Goal: Task Accomplishment & Management: Use online tool/utility

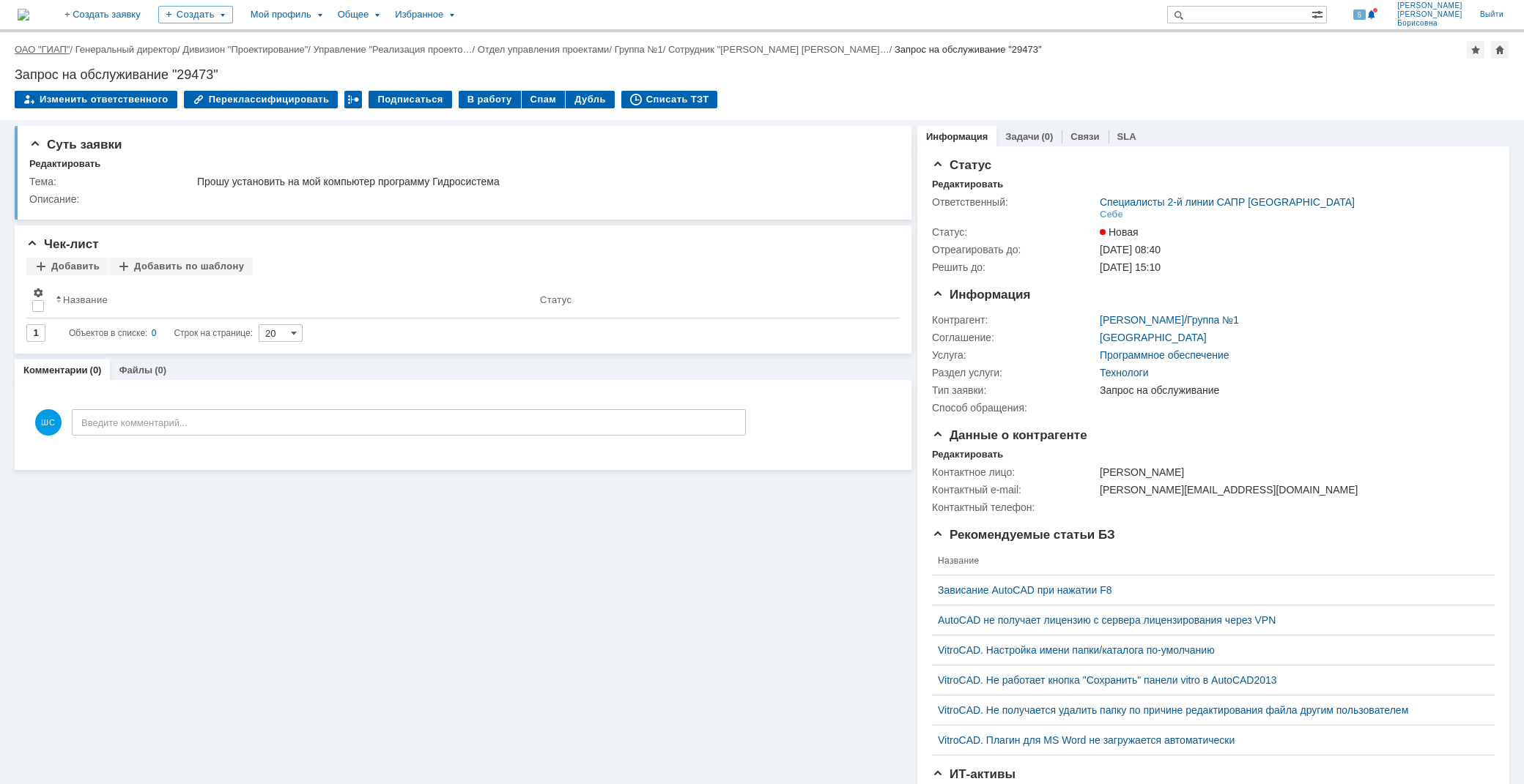
click at [54, 46] on link "ОАО "ГИАП"" at bounding box center [42, 49] width 55 height 11
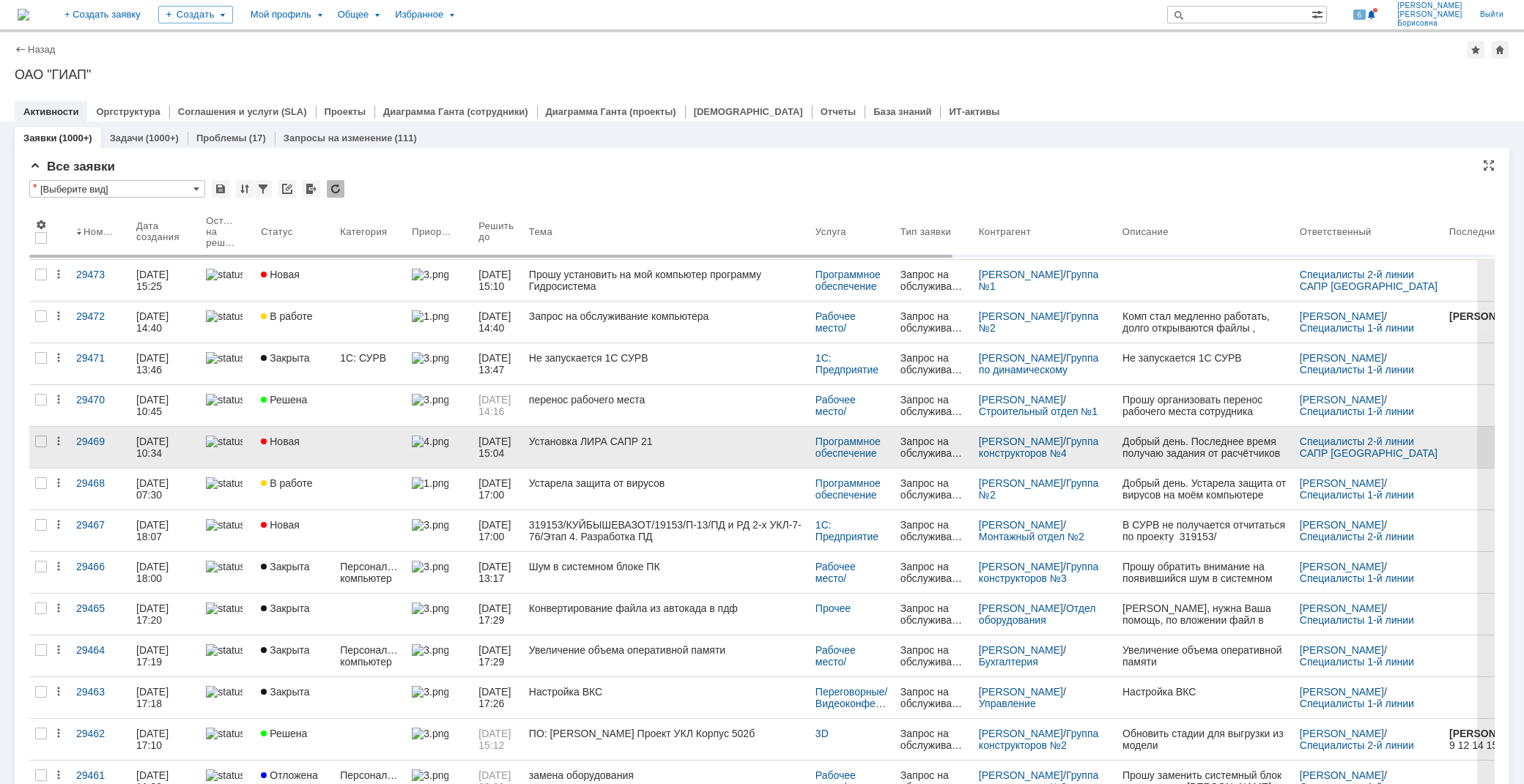
click at [383, 449] on link at bounding box center [370, 447] width 71 height 41
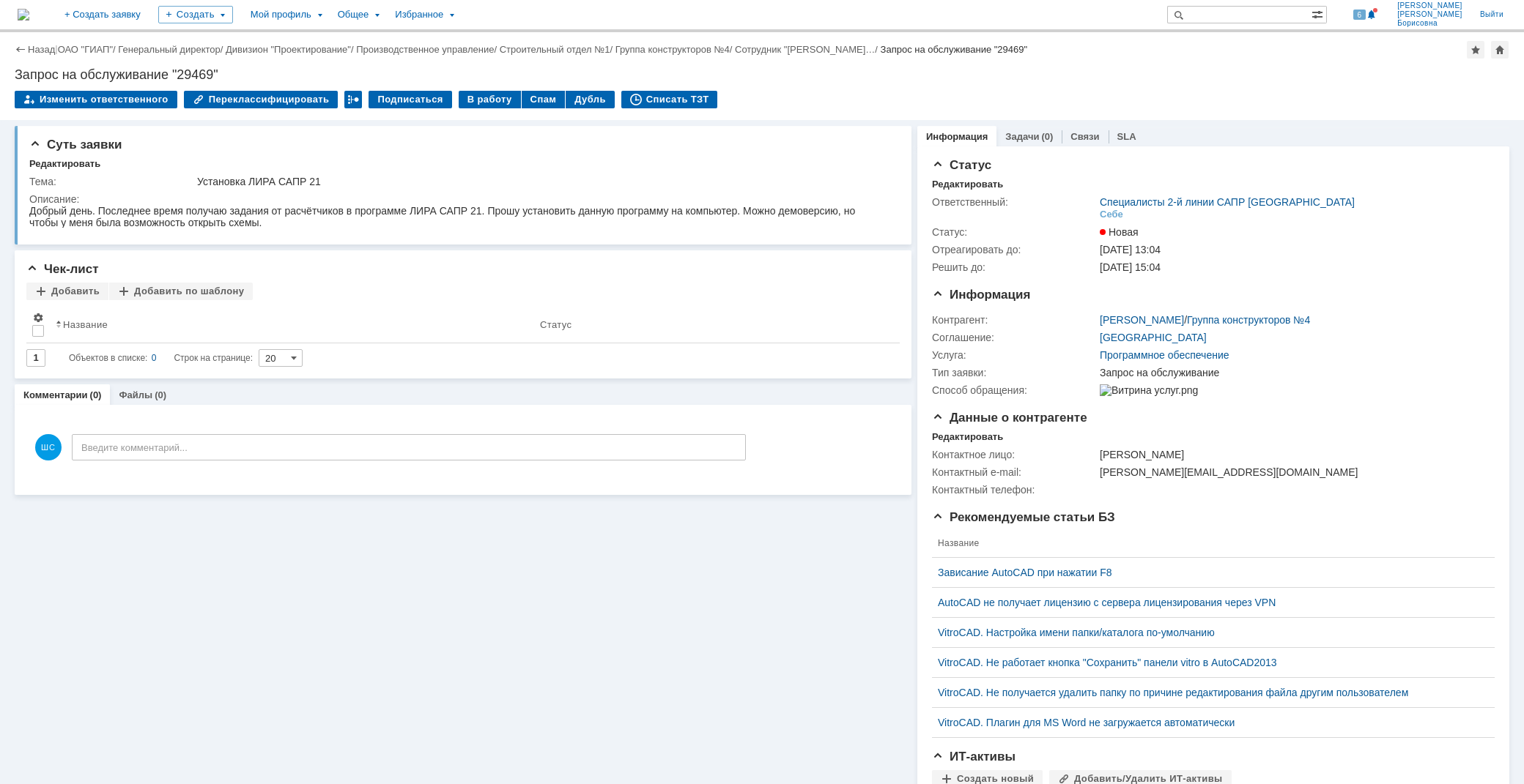
click at [31, 46] on link "Назад" at bounding box center [41, 49] width 27 height 11
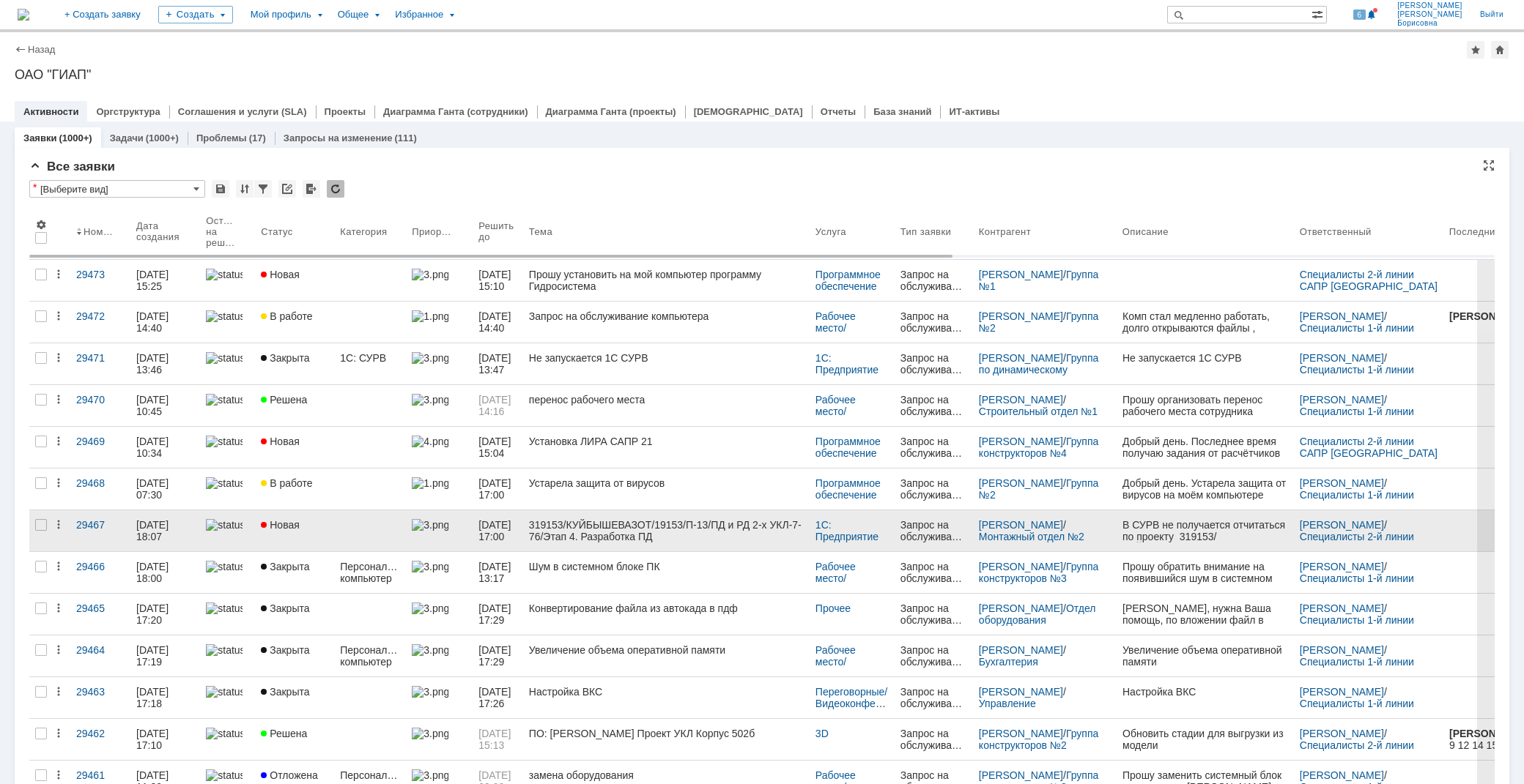
click at [747, 528] on div "319153/КУЙБЫШЕВАЗОТ/19153/П-13/ПД и РД 2-х УКЛ-7-76/Этап 4. Разработка ПД" at bounding box center [666, 531] width 275 height 24
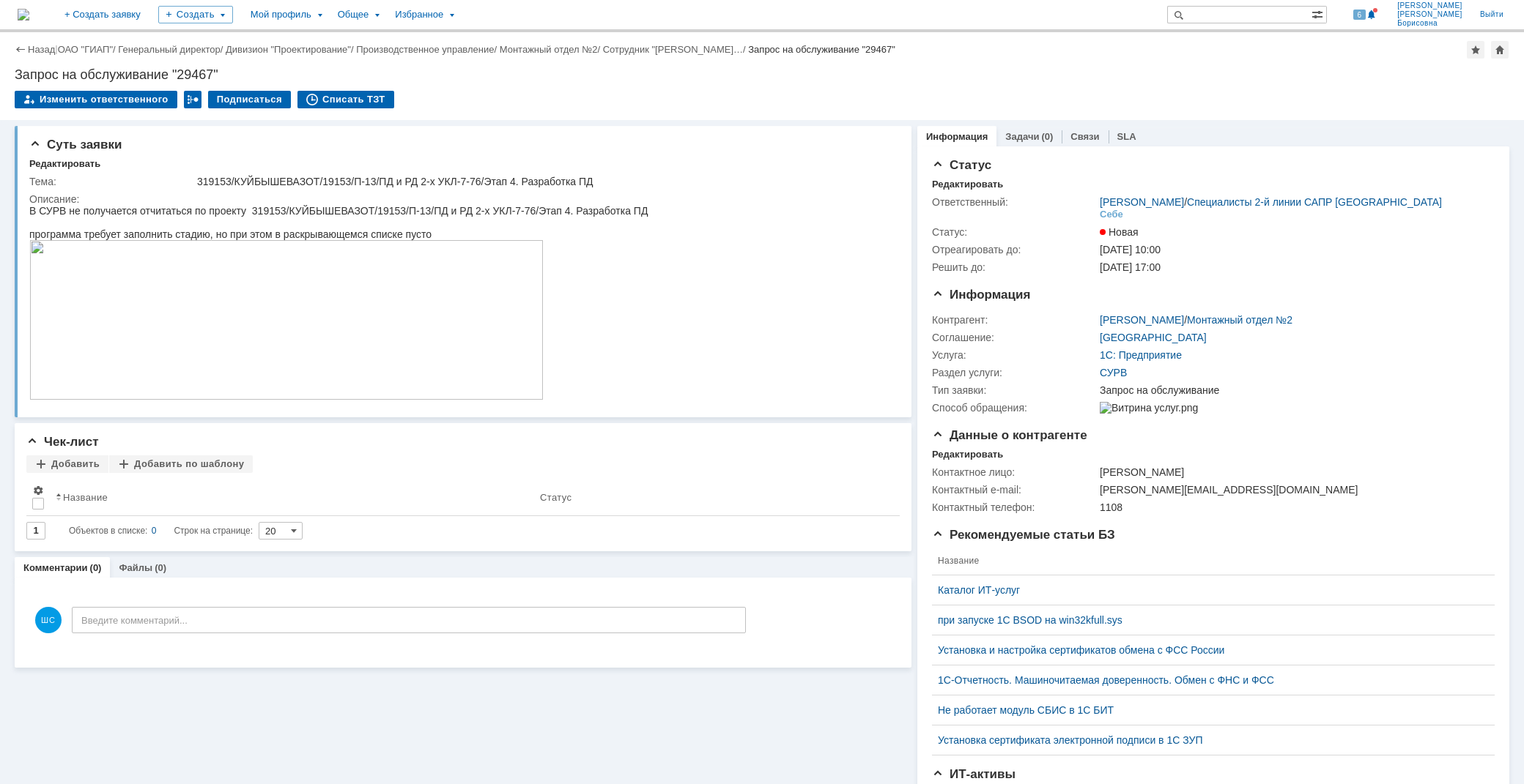
click at [203, 295] on img at bounding box center [286, 320] width 514 height 159
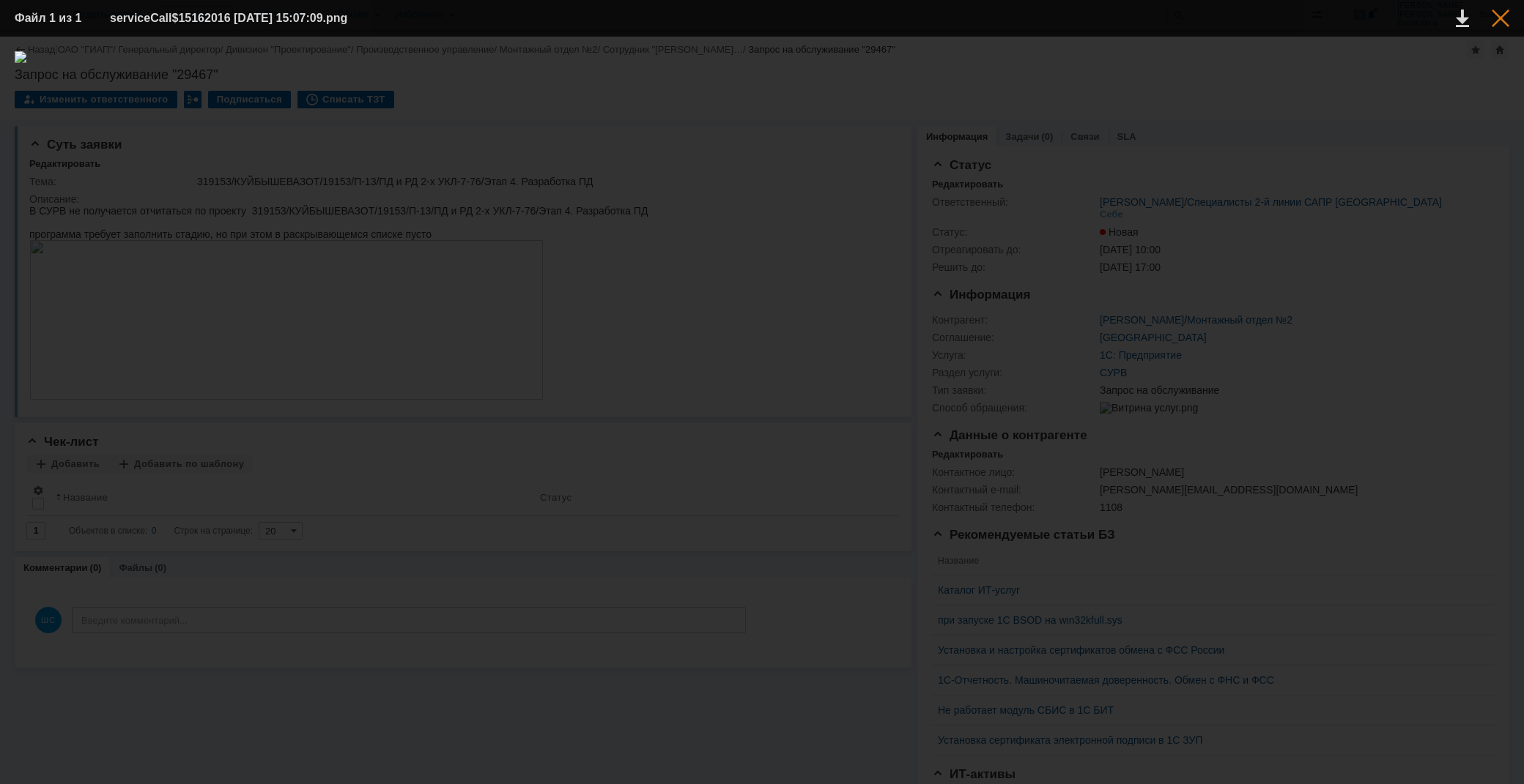
click at [1497, 25] on div at bounding box center [1500, 17] width 17 height 17
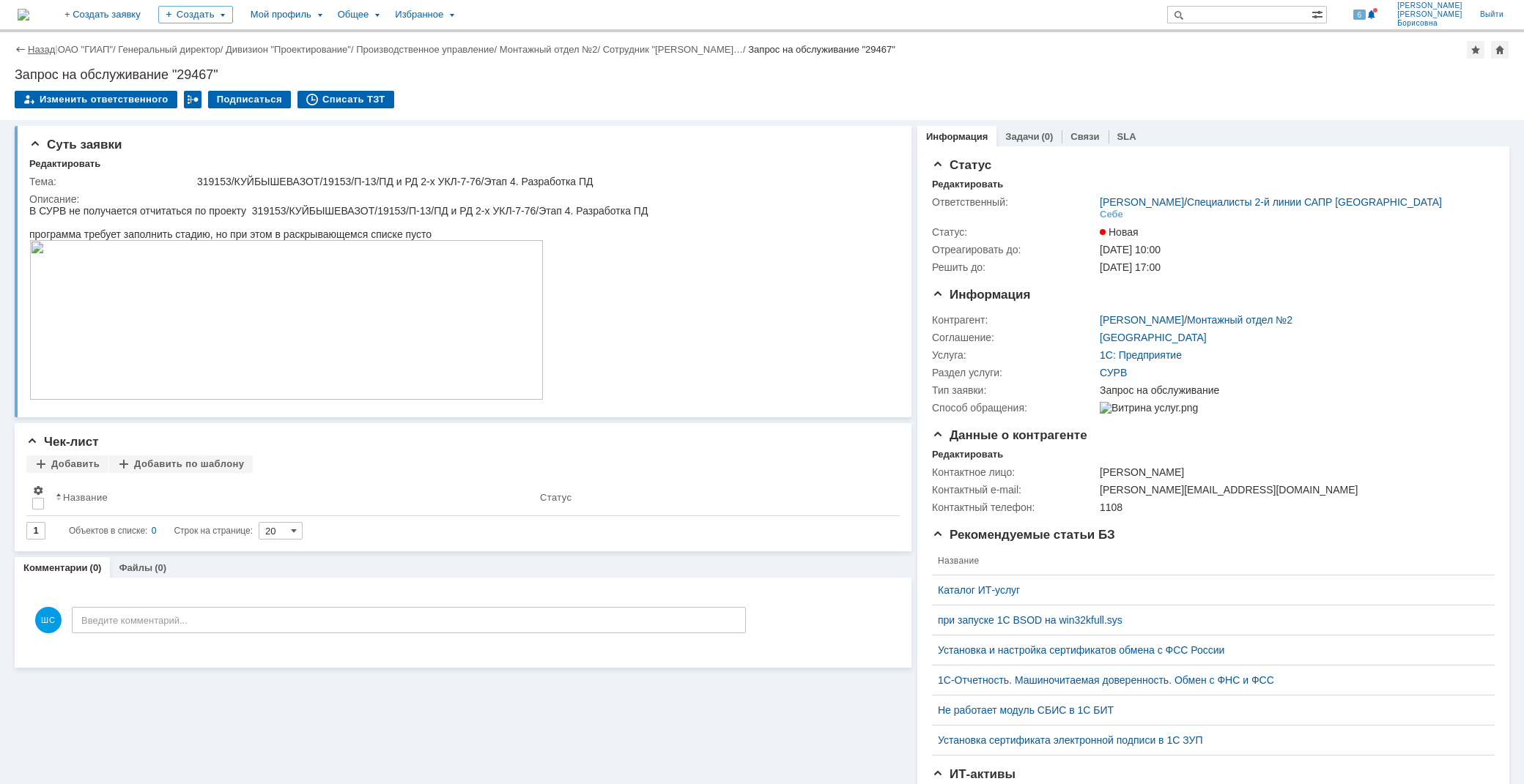
click at [34, 45] on link "Назад" at bounding box center [41, 49] width 27 height 11
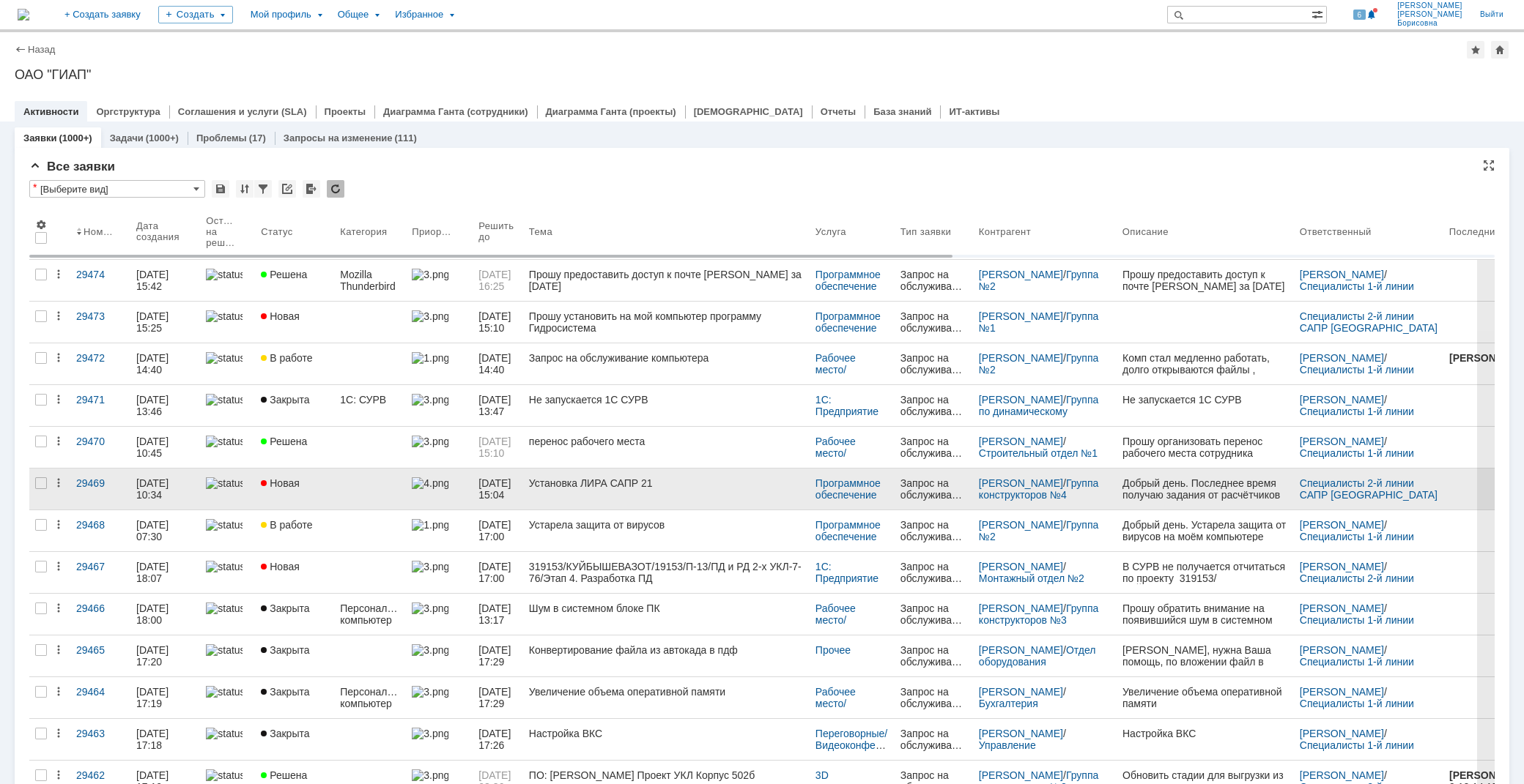
click at [367, 477] on link at bounding box center [370, 489] width 71 height 41
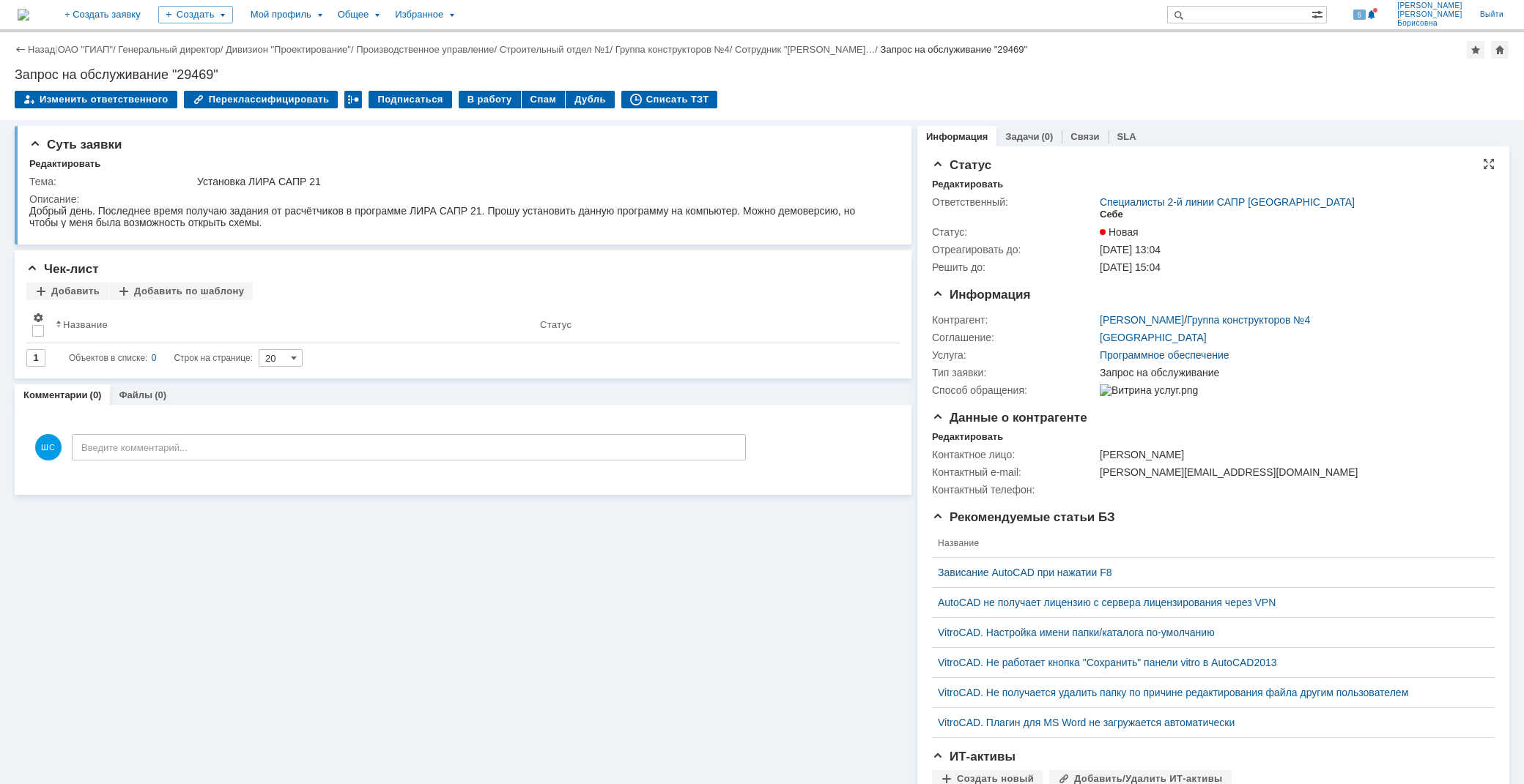
click at [1102, 209] on div "Себе" at bounding box center [1112, 214] width 24 height 12
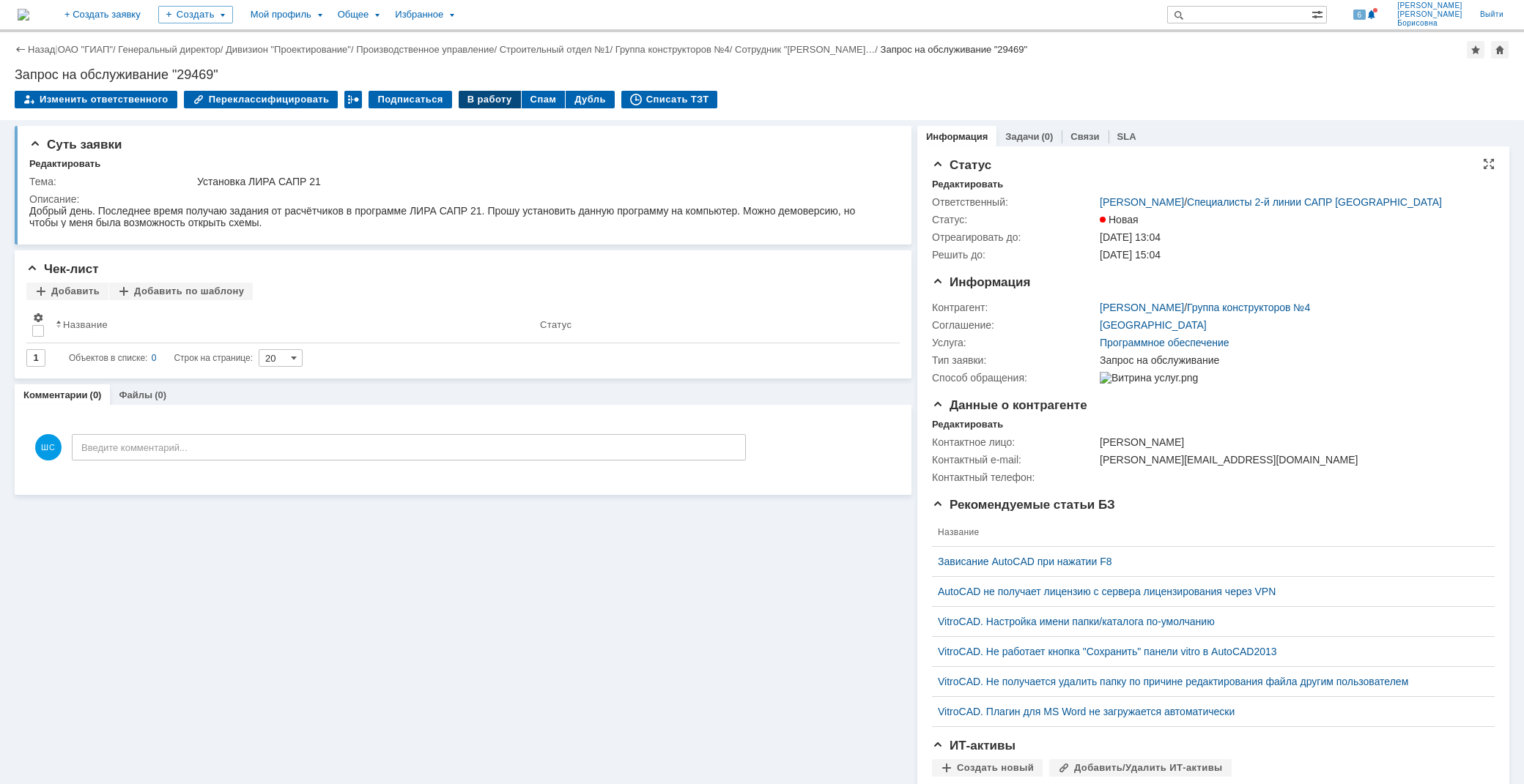
click at [463, 91] on div "В работу" at bounding box center [489, 99] width 62 height 17
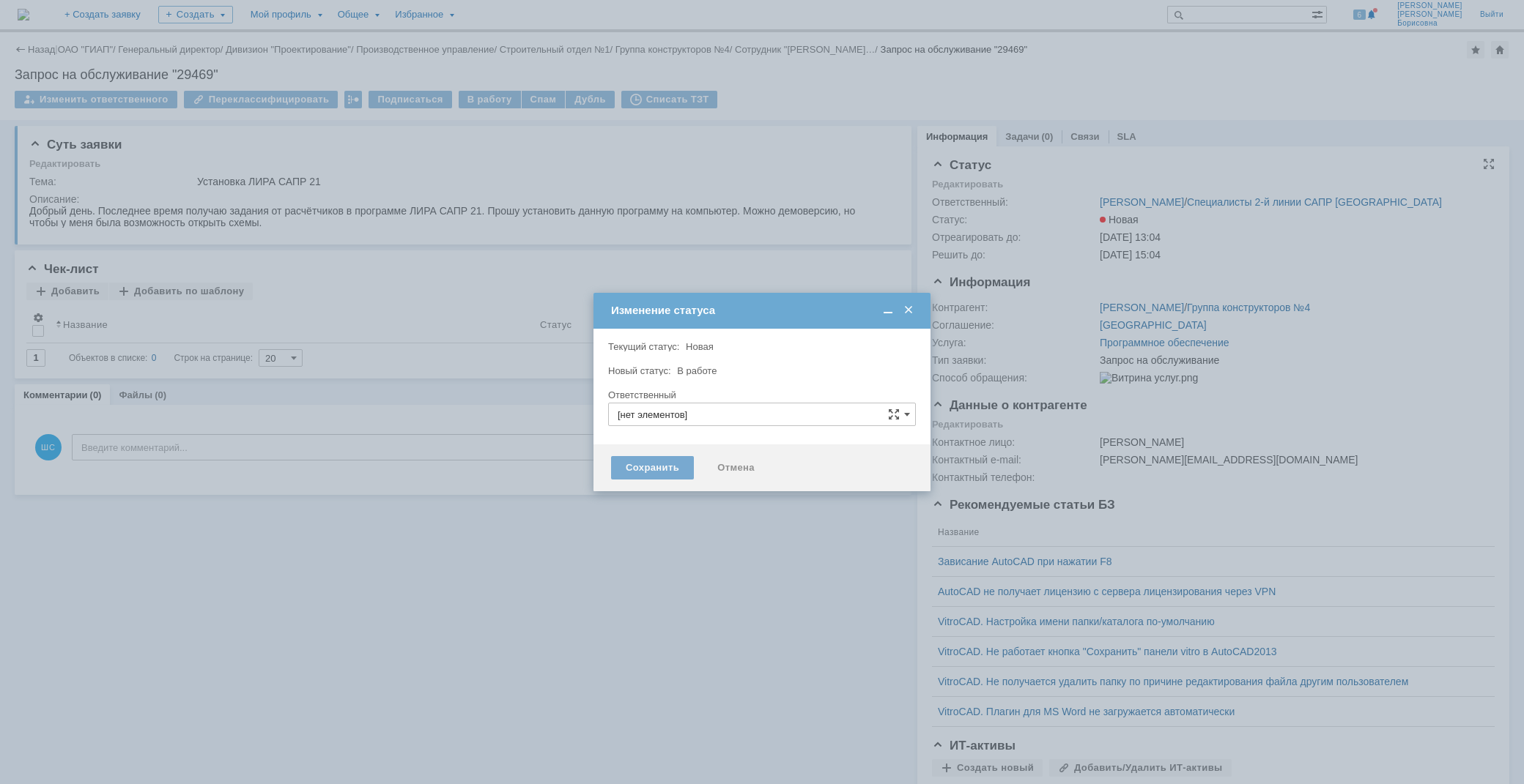
type input "[PERSON_NAME]"
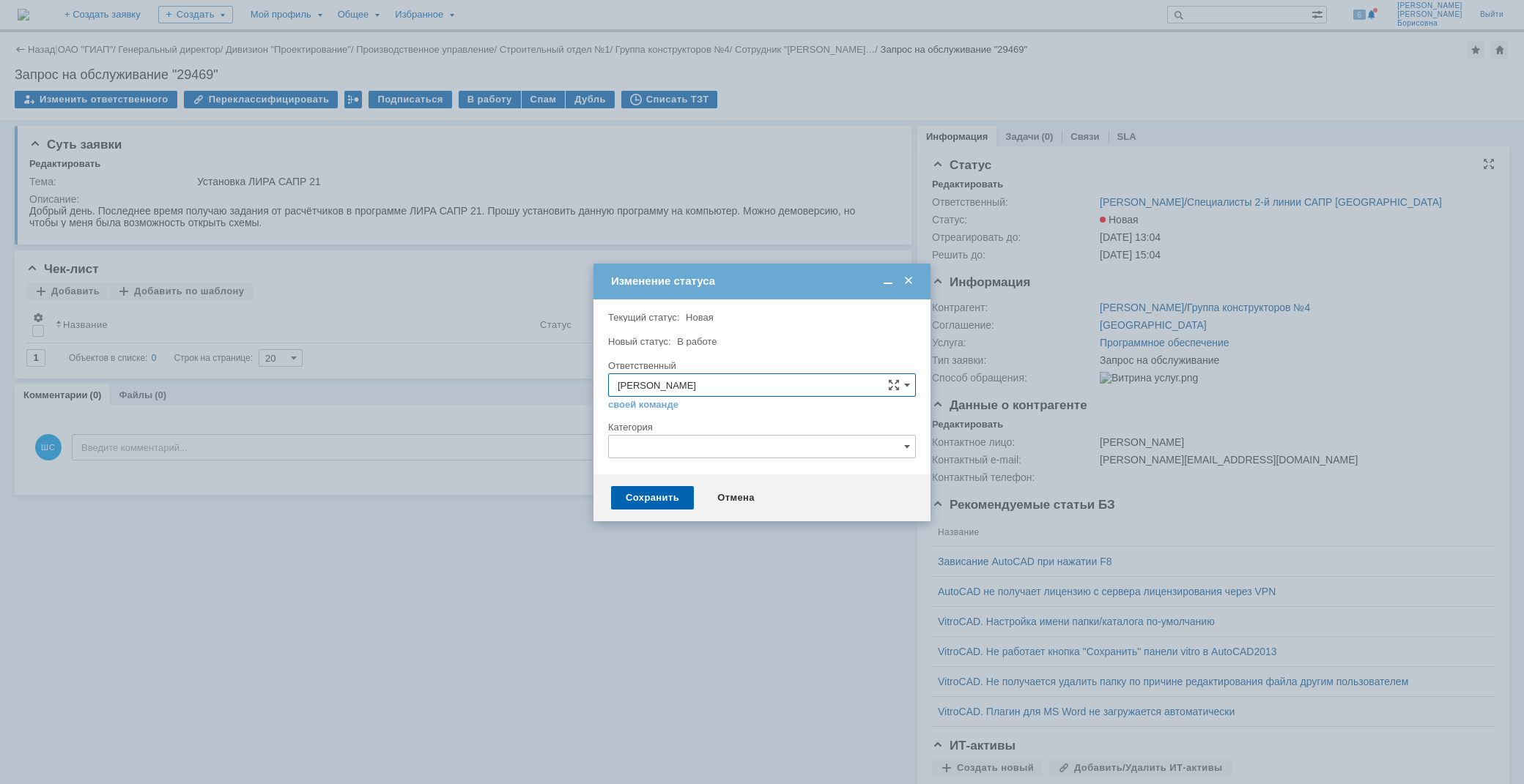
click at [678, 440] on input "text" at bounding box center [762, 447] width 308 height 24
click at [663, 647] on span "Lira SAPR" at bounding box center [762, 646] width 289 height 12
type input "Lira SAPR"
click at [666, 492] on div "Сохранить" at bounding box center [652, 498] width 82 height 24
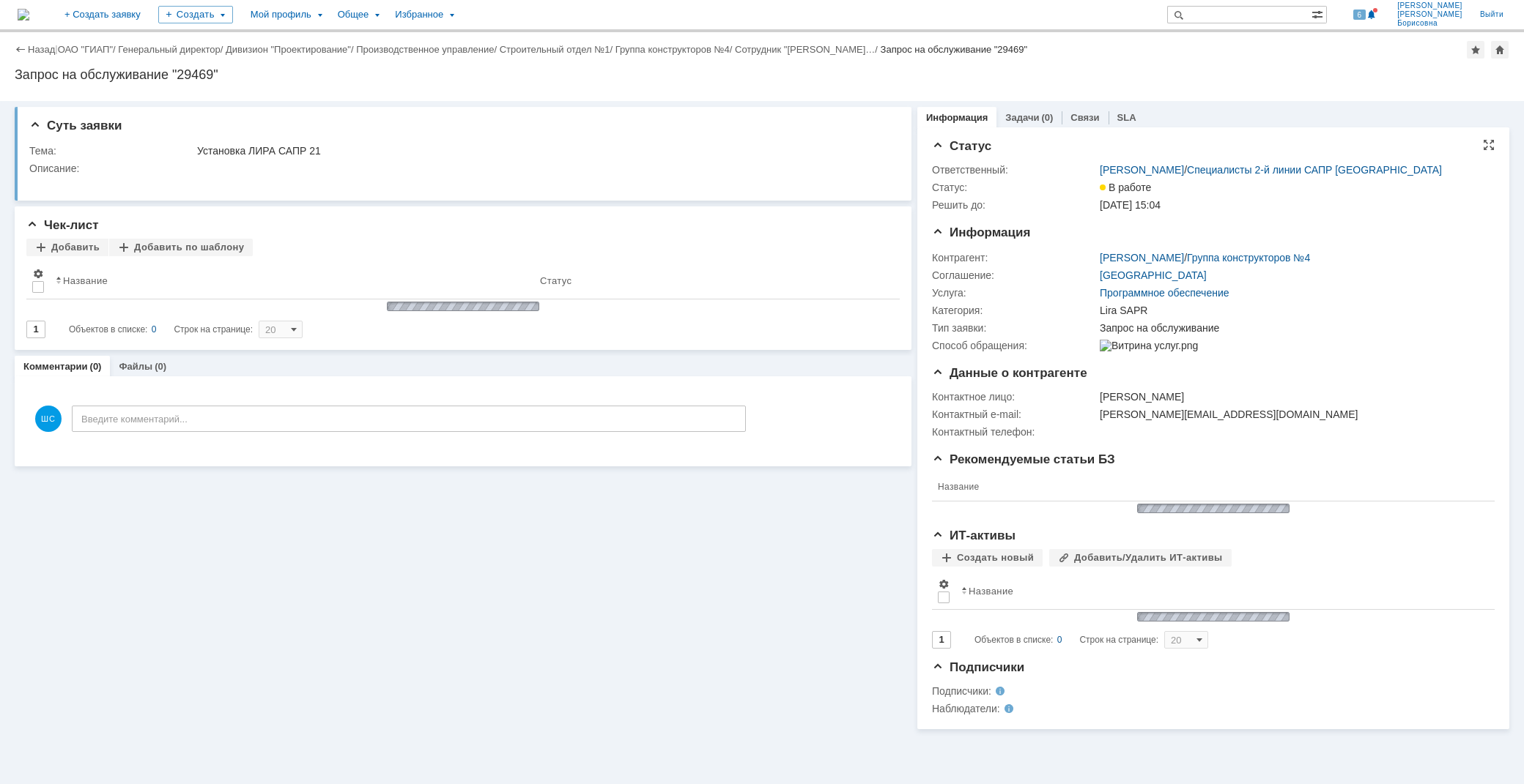
scroll to position [0, 0]
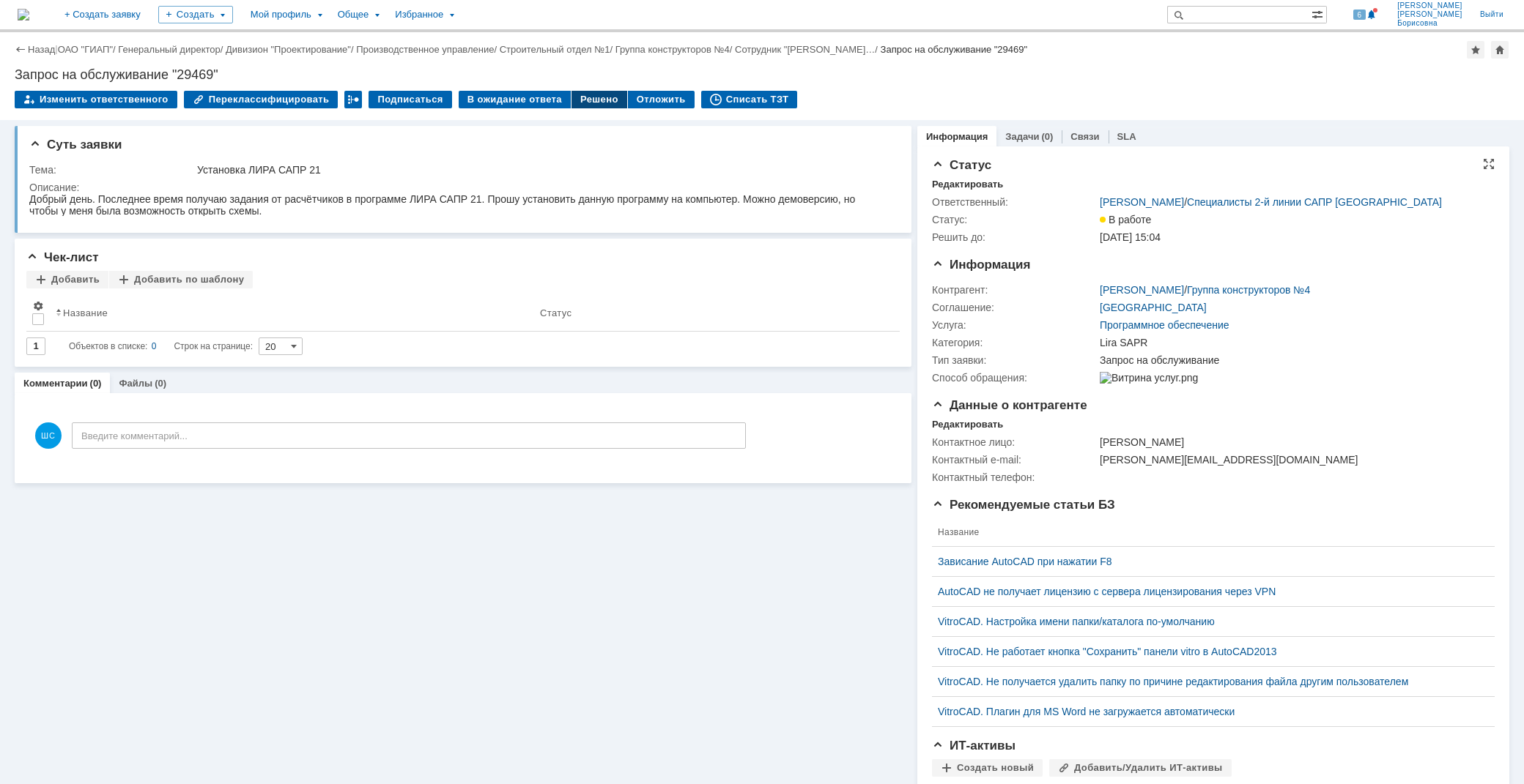
click at [584, 98] on div "Решено" at bounding box center [599, 99] width 56 height 17
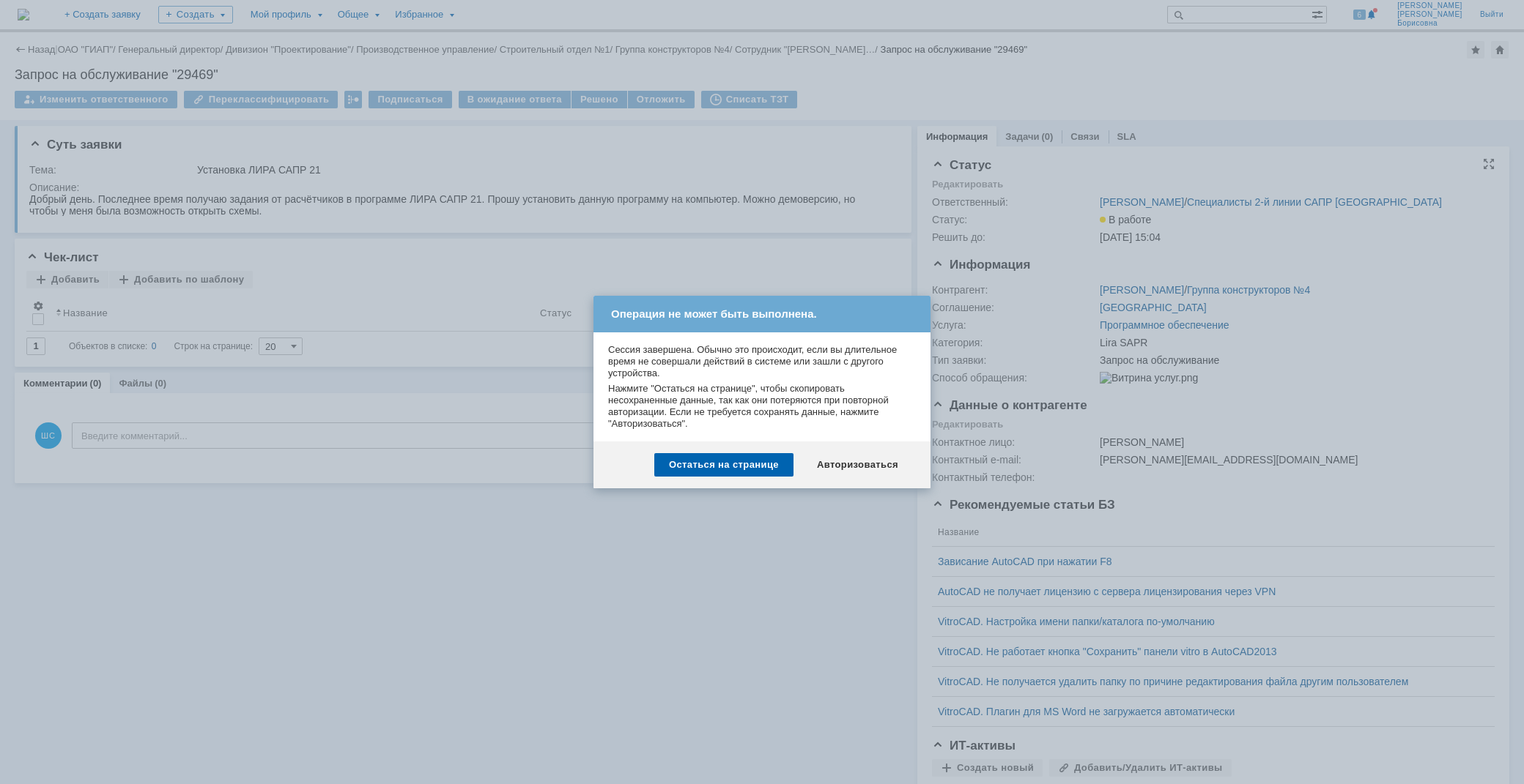
click at [459, 559] on div at bounding box center [762, 392] width 1524 height 784
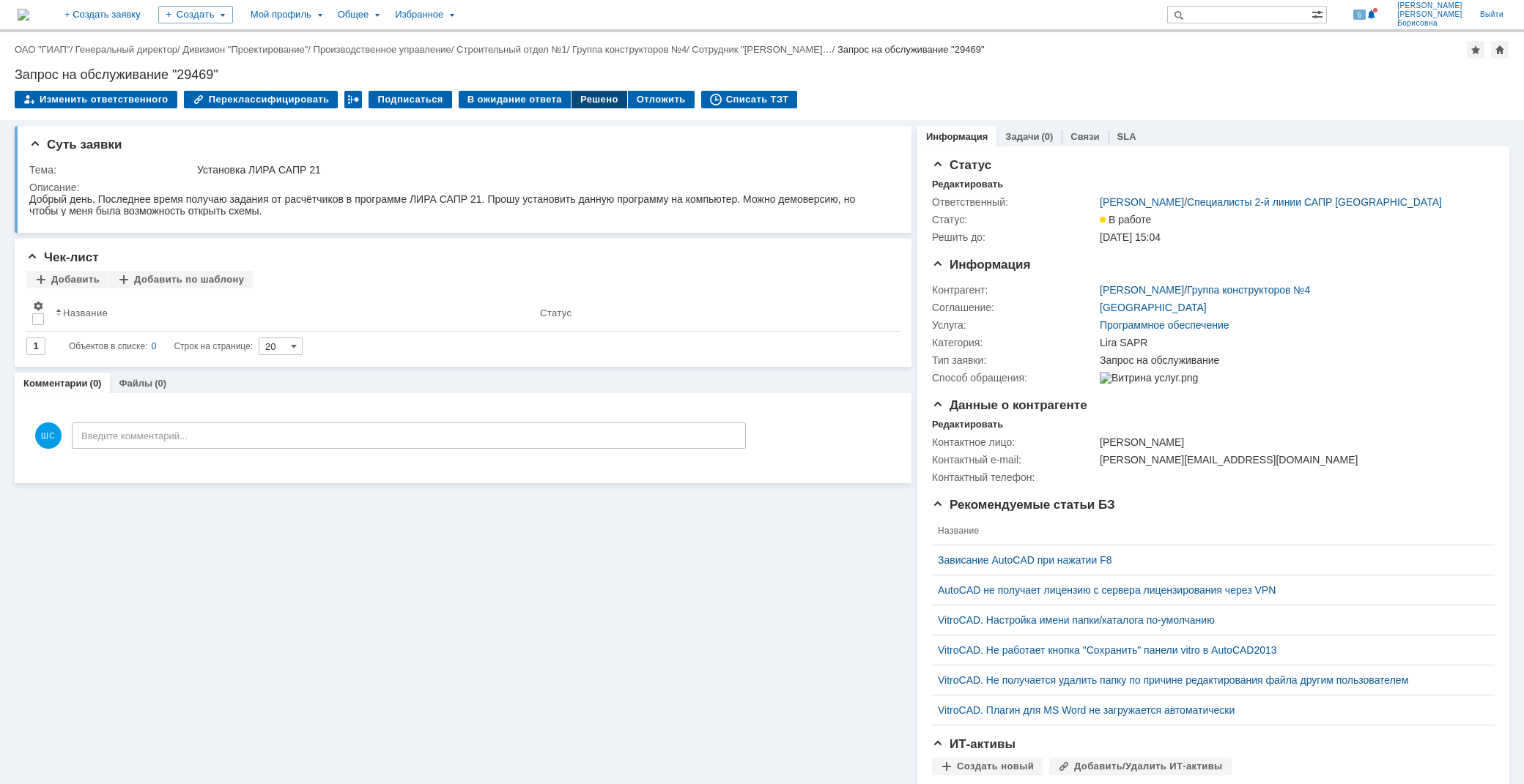
click at [587, 99] on div "Решено" at bounding box center [599, 99] width 56 height 17
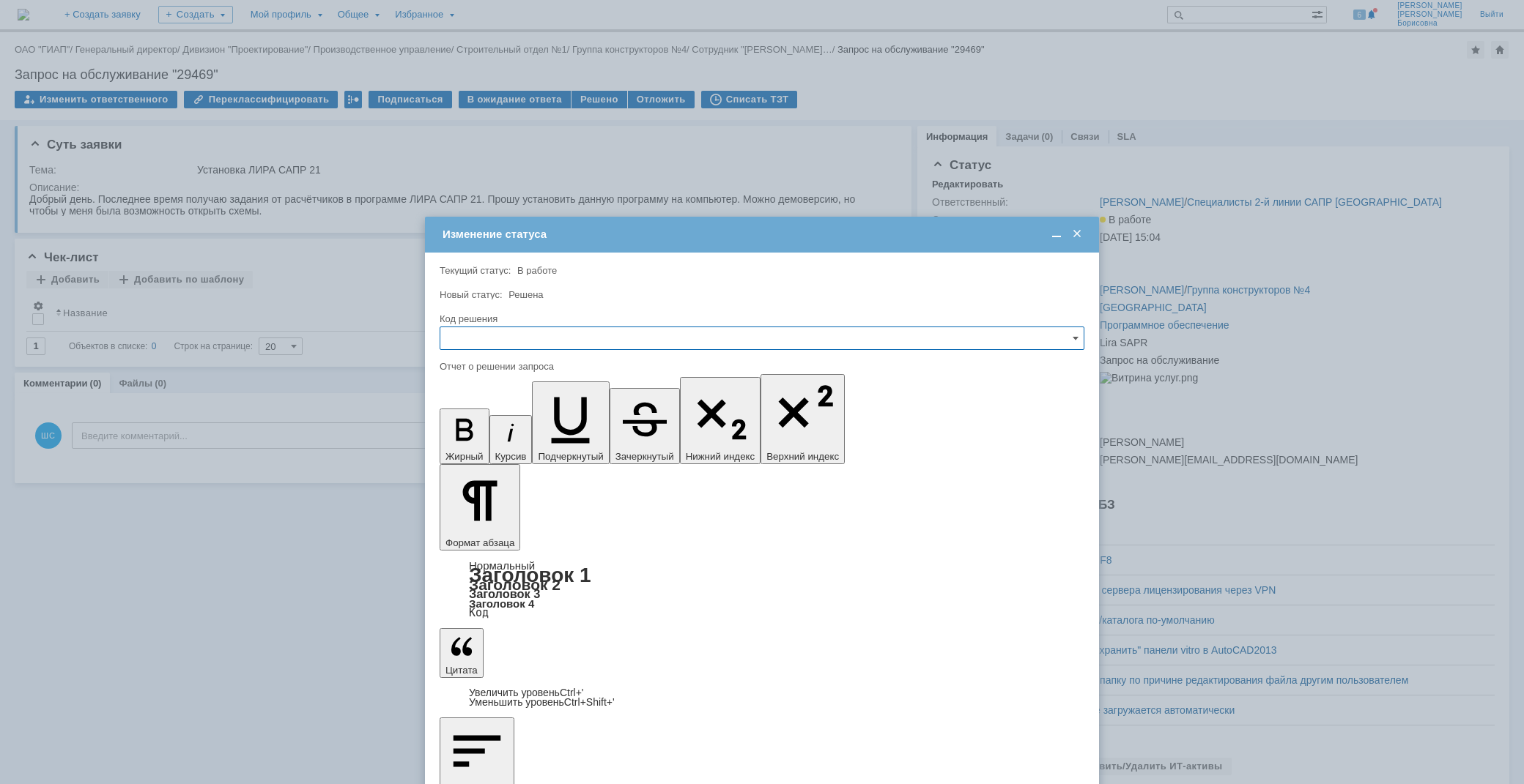
click at [513, 338] on input "text" at bounding box center [762, 339] width 644 height 24
click at [497, 434] on span "Решено" at bounding box center [762, 437] width 626 height 12
type input "Решено"
